Goal: Task Accomplishment & Management: Use online tool/utility

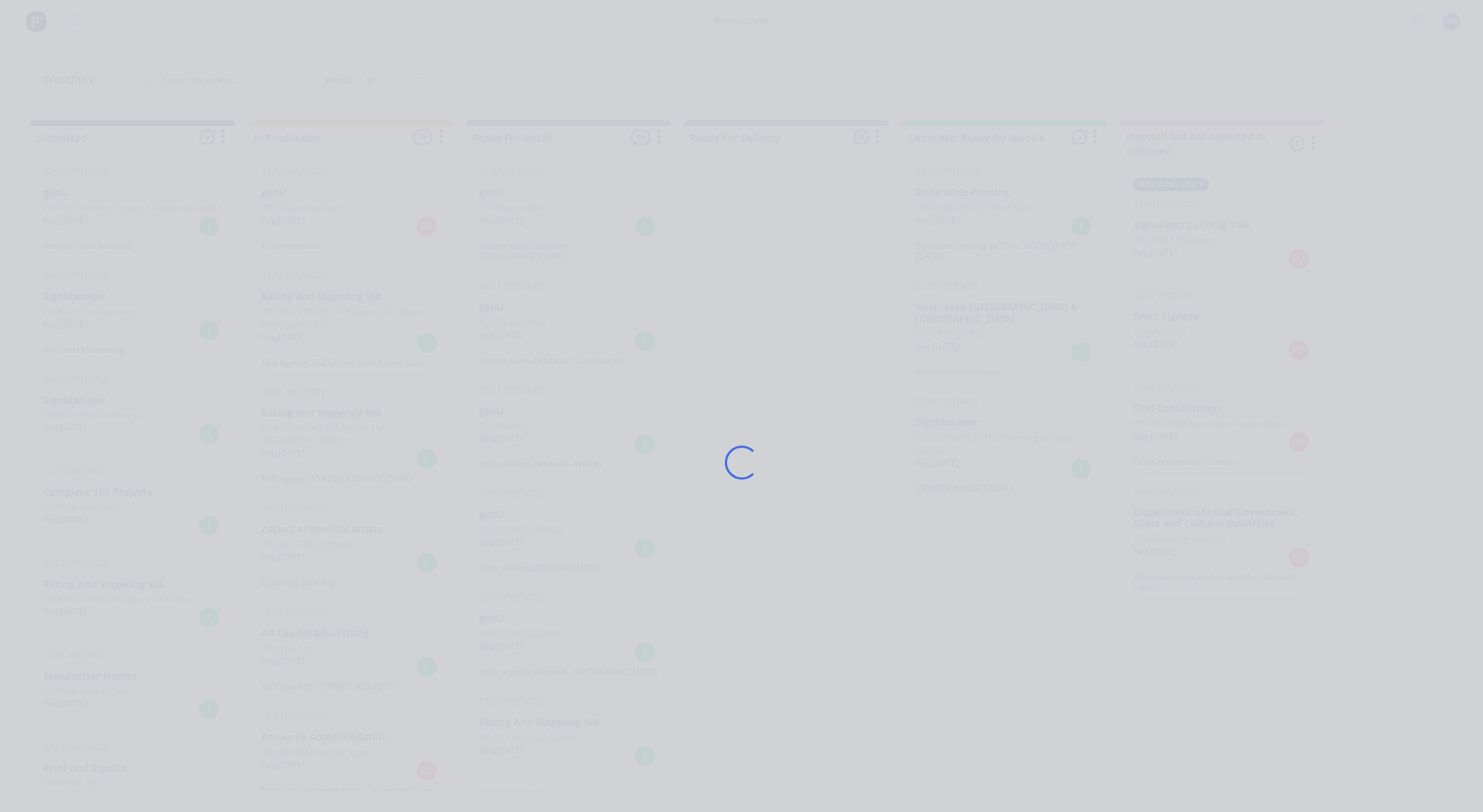
scroll to position [270, 0]
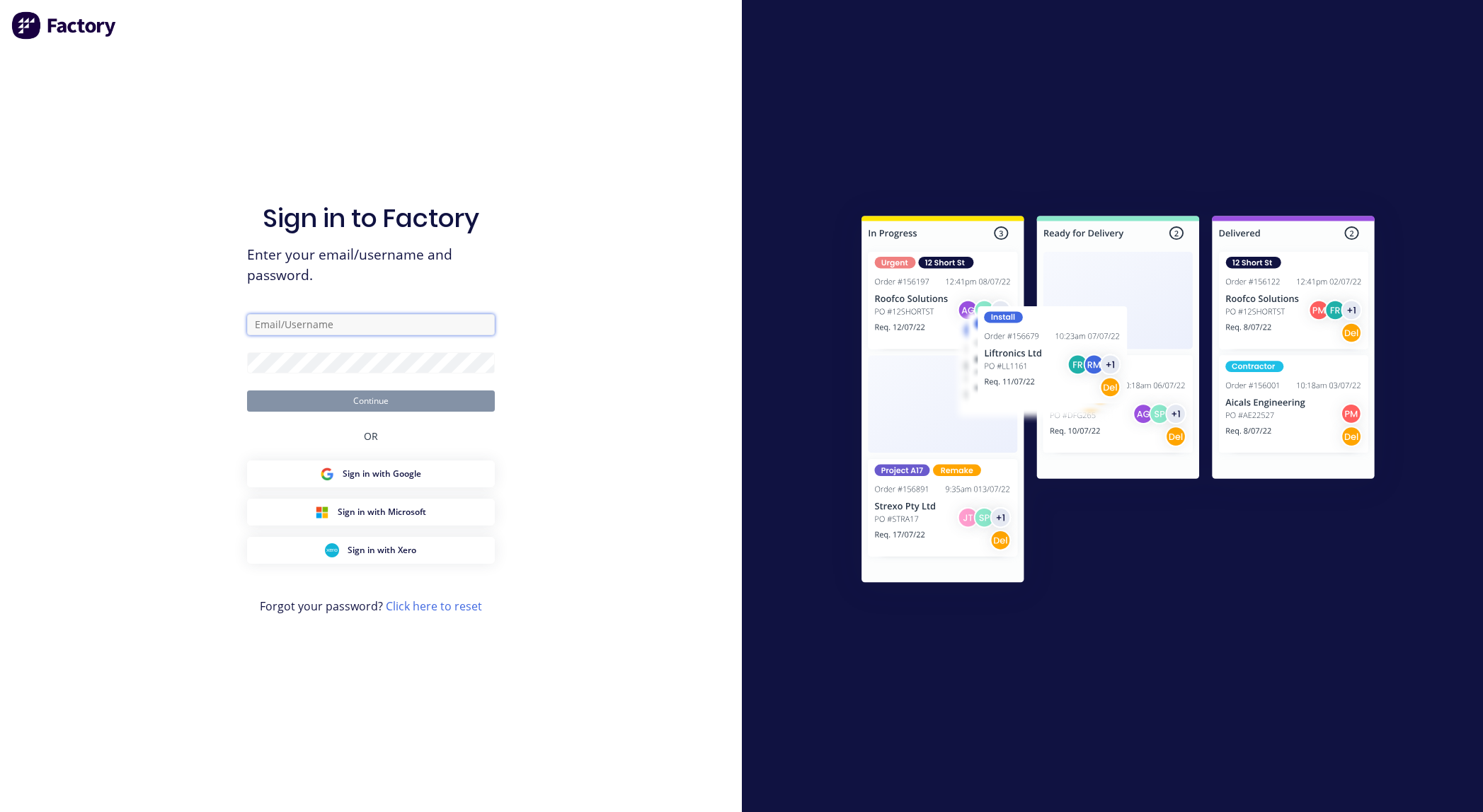
type input "[EMAIL_ADDRESS][DOMAIN_NAME]"
click at [404, 398] on button "Continue" at bounding box center [371, 401] width 248 height 21
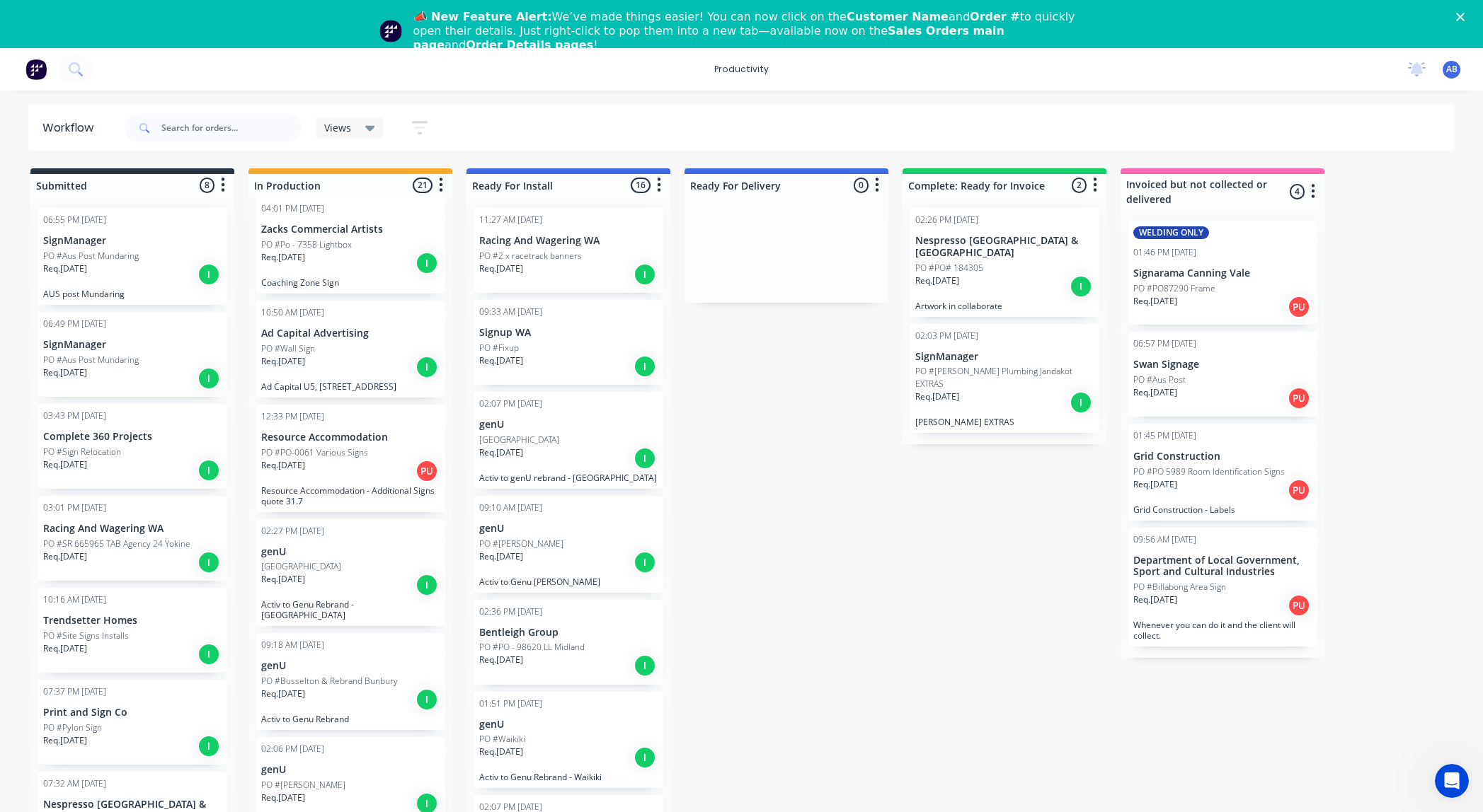
scroll to position [549, 0]
click at [203, 130] on input "text" at bounding box center [231, 128] width 140 height 28
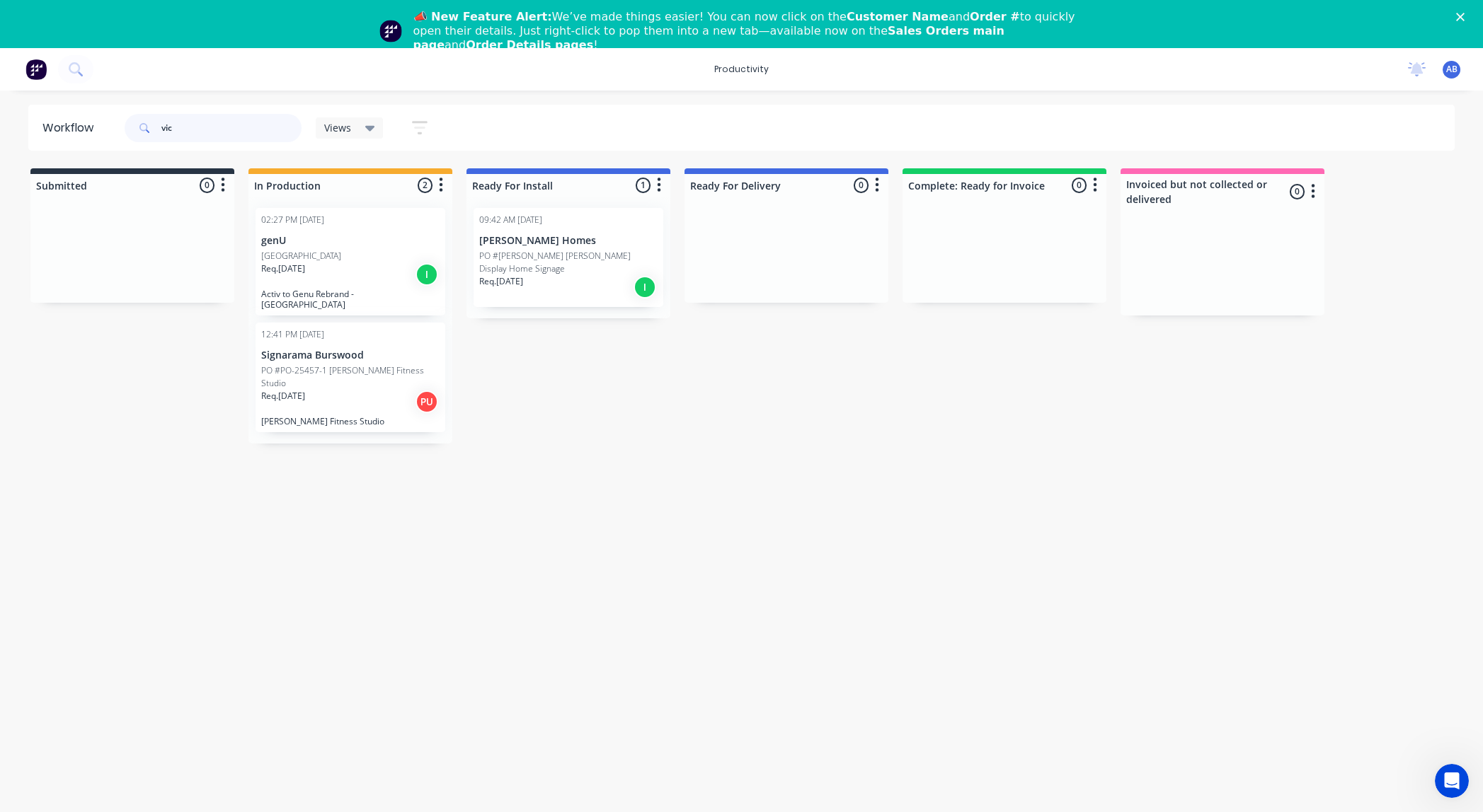
type input "vic"
click at [359, 260] on div "[GEOGRAPHIC_DATA]" at bounding box center [350, 255] width 178 height 13
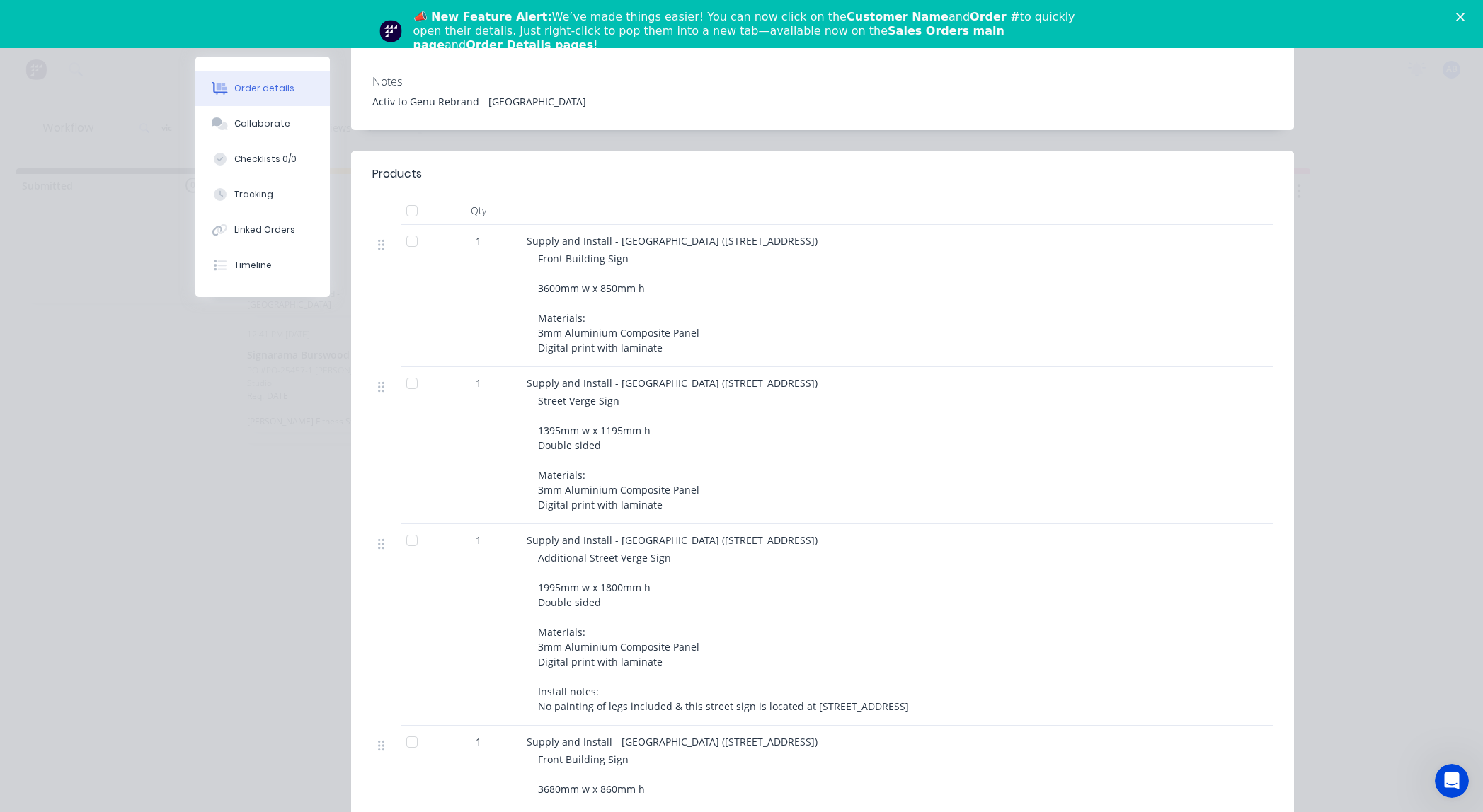
scroll to position [0, 16]
click at [740, 445] on div "Street Verge Sign 1395mm w x 1195mm h Double sided Materials: 3mm Aluminium Com…" at bounding box center [809, 453] width 543 height 119
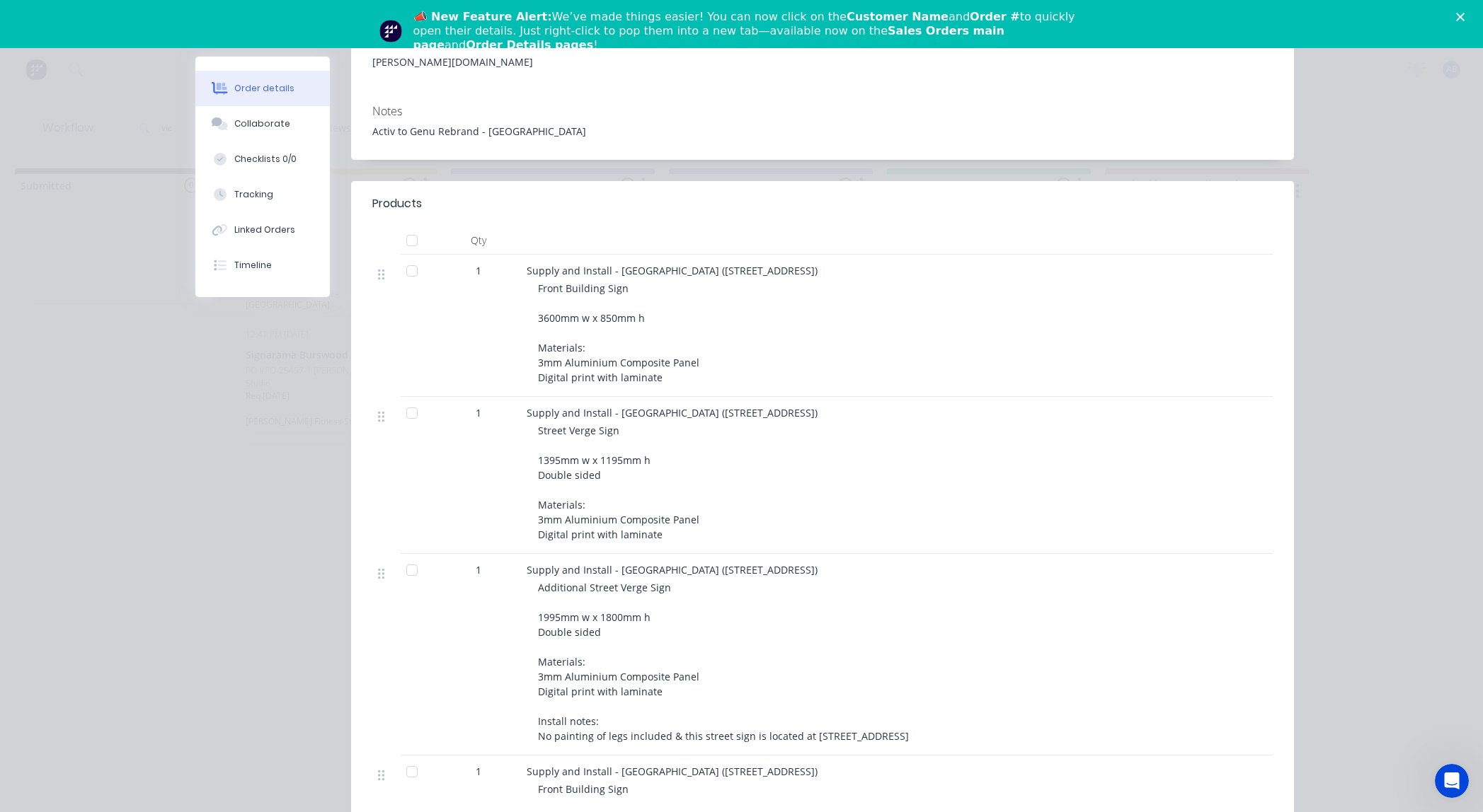
scroll to position [0, 19]
